Goal: Transaction & Acquisition: Purchase product/service

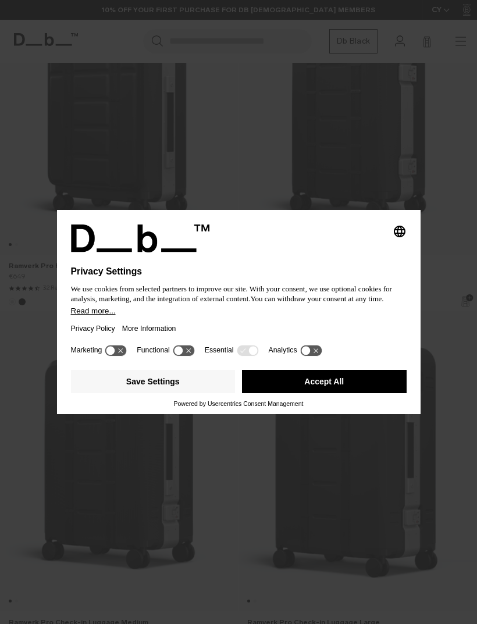
click at [337, 393] on button "Accept All" at bounding box center [324, 381] width 165 height 23
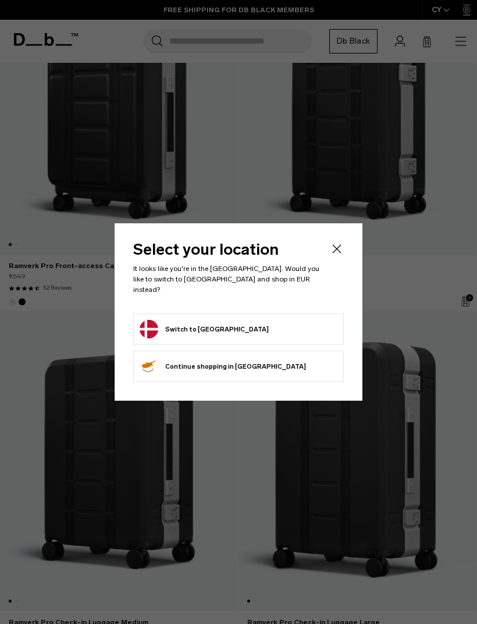
click at [290, 338] on form "Switch to Denmark" at bounding box center [239, 329] width 198 height 19
click at [198, 338] on button "Switch to Denmark" at bounding box center [204, 329] width 129 height 19
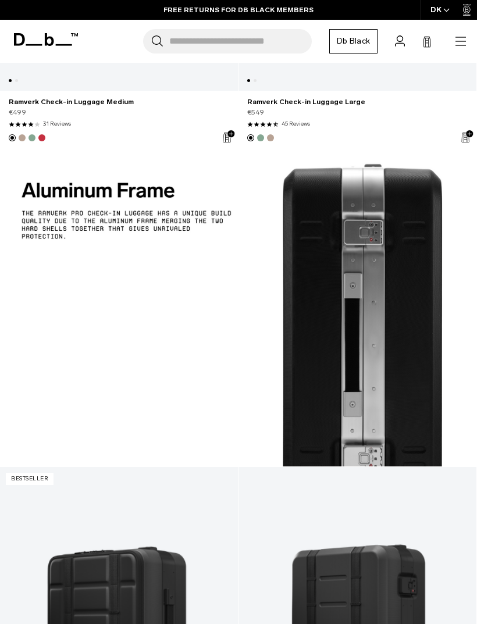
scroll to position [2383, 0]
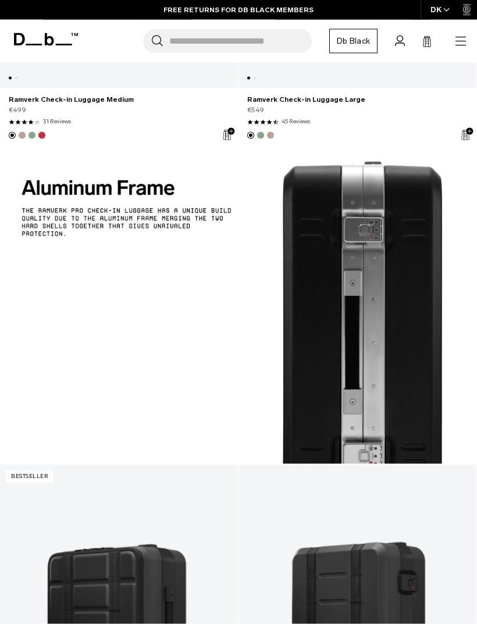
click at [444, 9] on icon "button" at bounding box center [446, 10] width 5 height 3
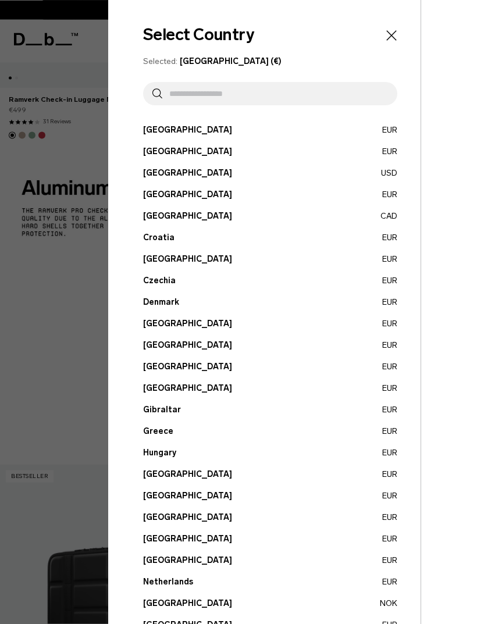
scroll to position [2383, 0]
click at [395, 40] on icon "Close" at bounding box center [391, 36] width 10 height 10
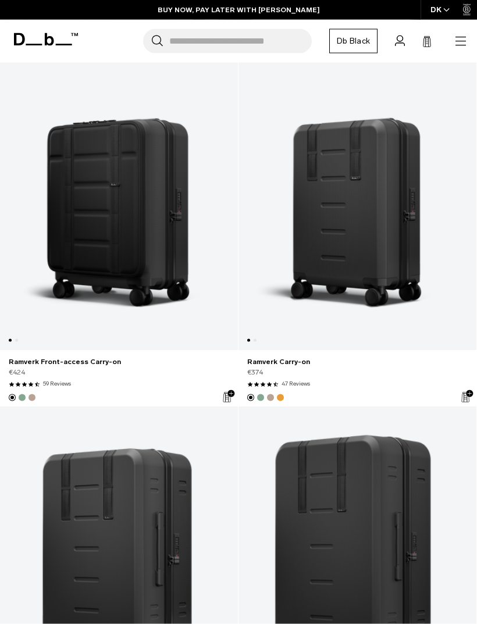
scroll to position [1755, 0]
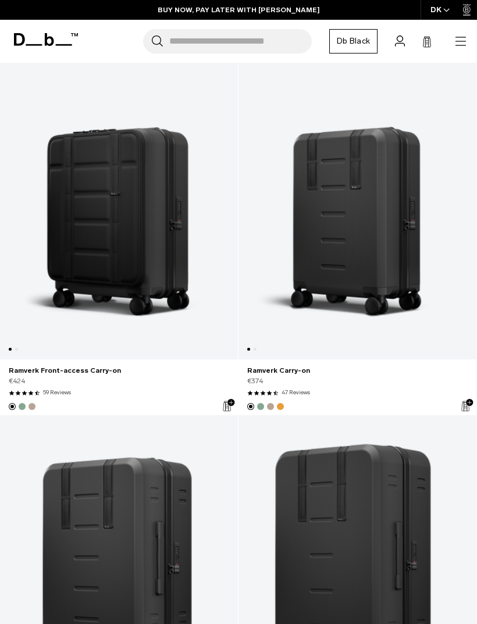
click at [413, 278] on link "Ramverk Carry-on" at bounding box center [357, 209] width 238 height 301
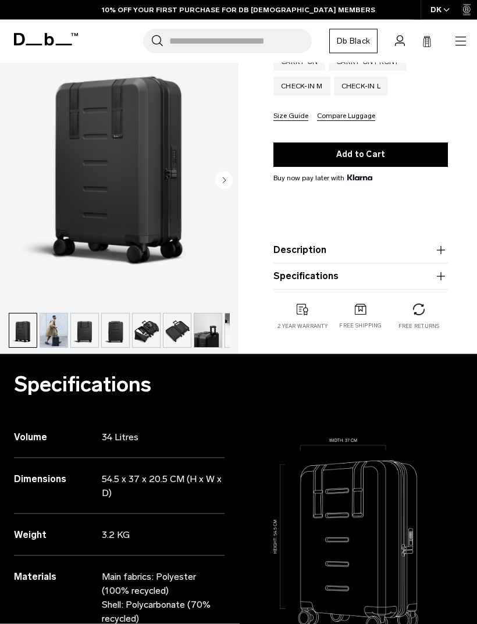
scroll to position [227, 0]
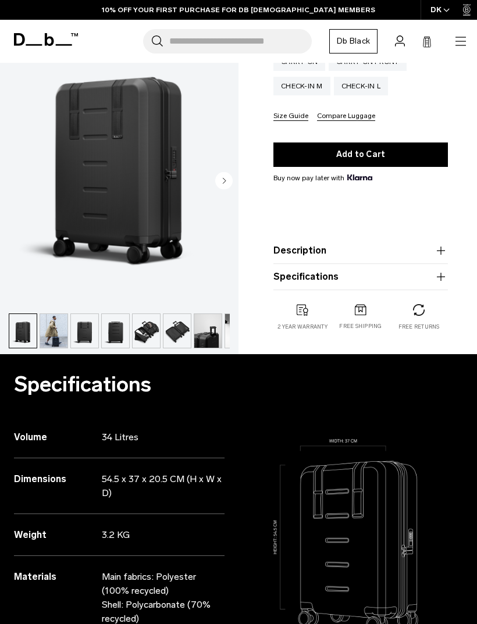
click at [436, 253] on icon "button" at bounding box center [441, 251] width 14 height 14
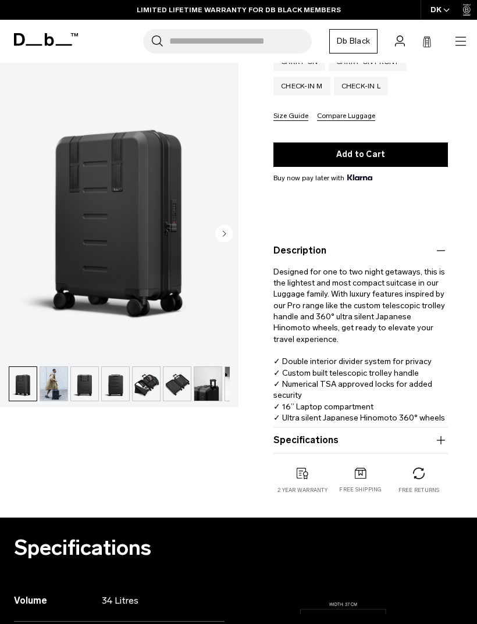
click at [108, 238] on img "1 / 10" at bounding box center [119, 212] width 238 height 298
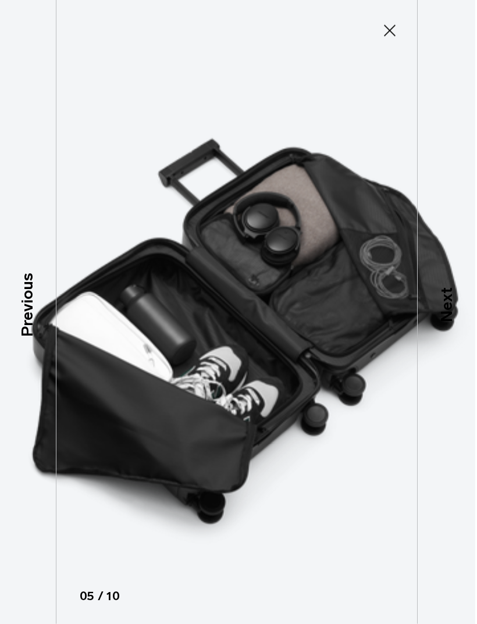
scroll to position [227, 6]
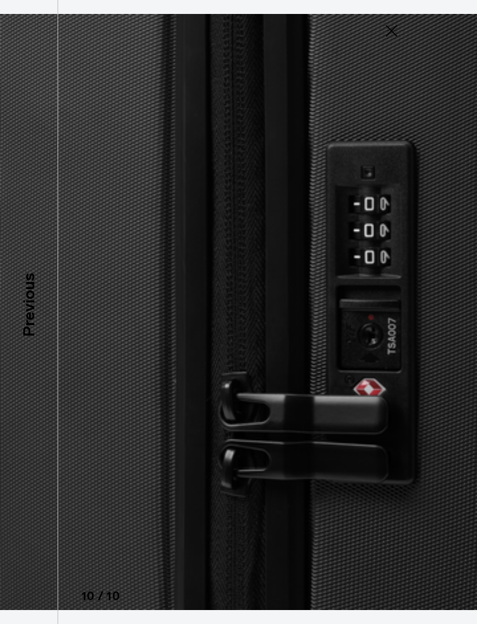
click at [393, 31] on icon at bounding box center [391, 31] width 19 height 19
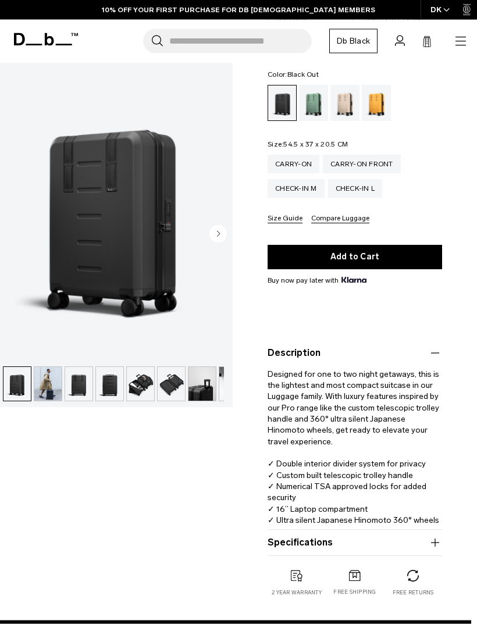
scroll to position [0, 6]
